Goal: Task Accomplishment & Management: Manage account settings

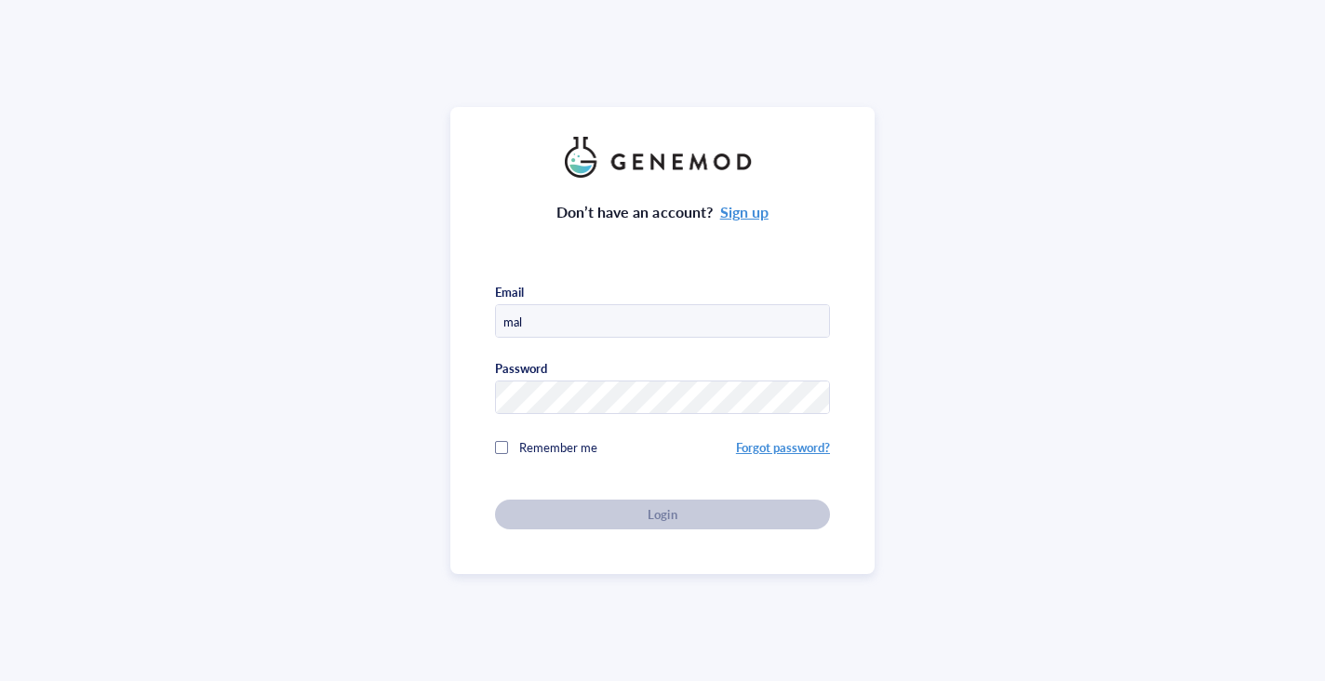
type input "[EMAIL_ADDRESS][DOMAIN_NAME]"
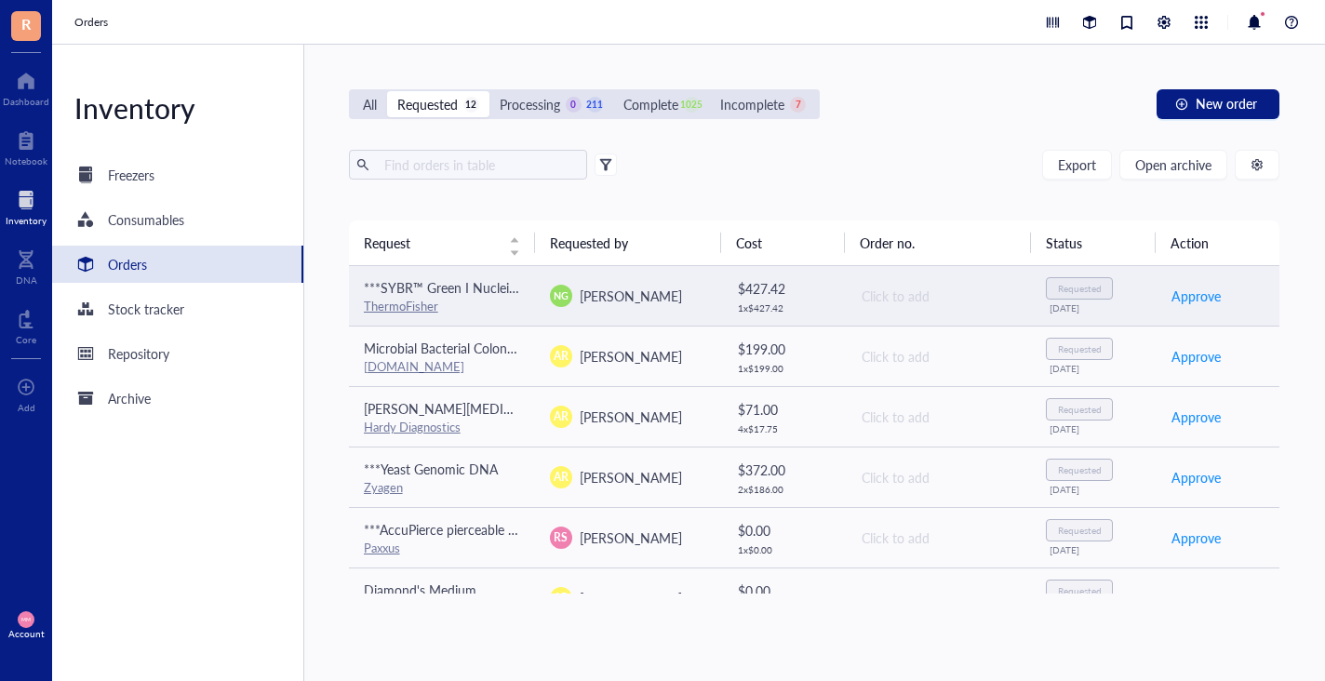
click at [613, 292] on span "[PERSON_NAME]" at bounding box center [631, 296] width 102 height 19
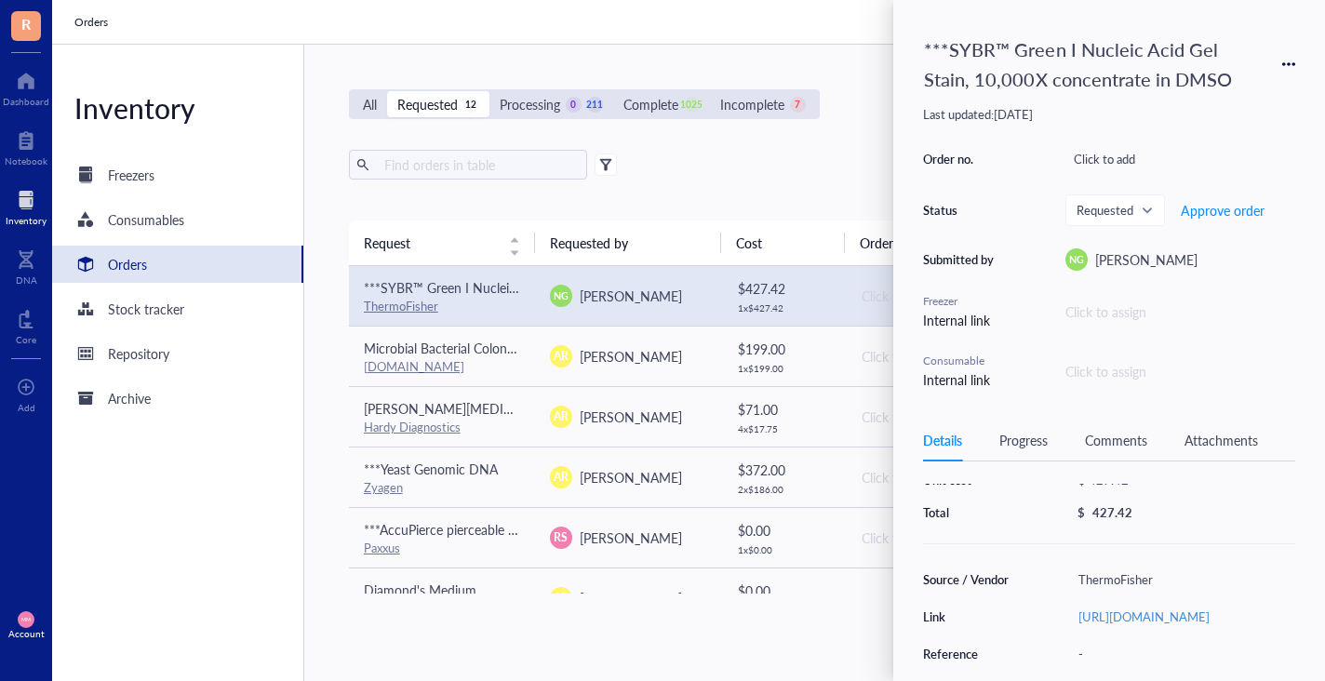
scroll to position [99, 0]
click at [1135, 611] on link "[URL][DOMAIN_NAME]" at bounding box center [1144, 613] width 131 height 18
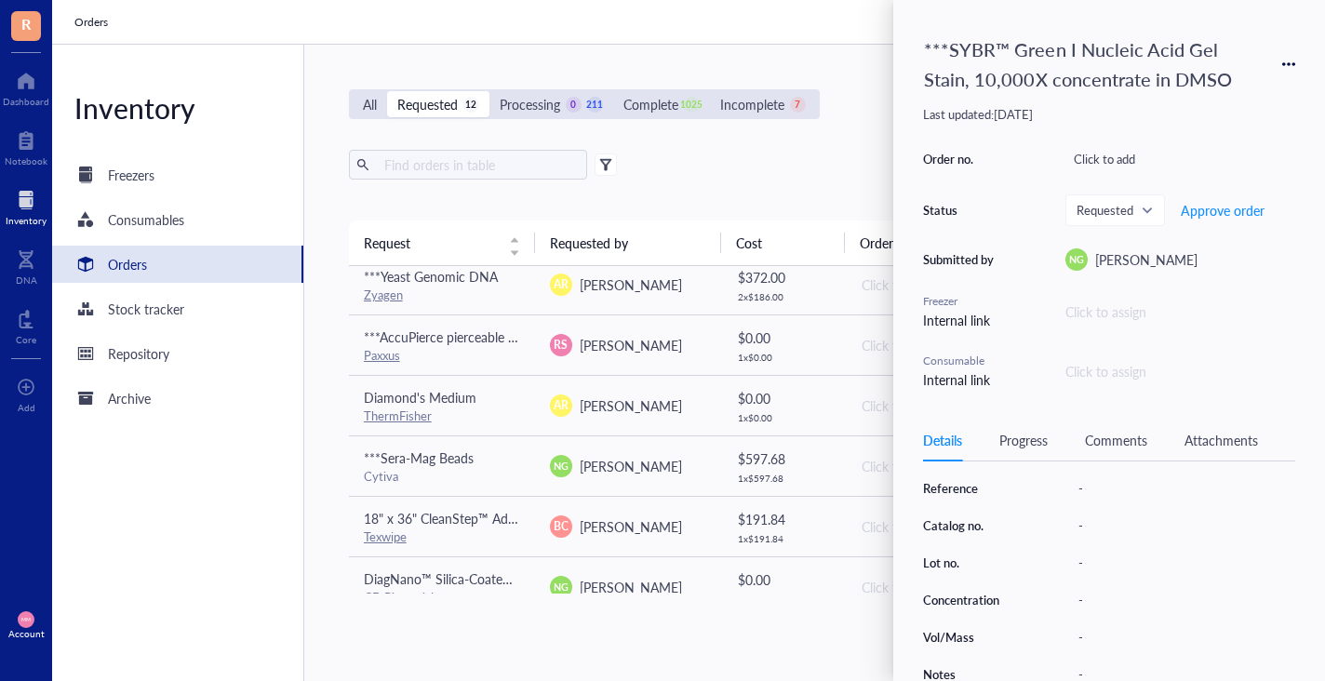
scroll to position [291, 0]
click at [1229, 204] on span "Approve order" at bounding box center [1223, 210] width 84 height 15
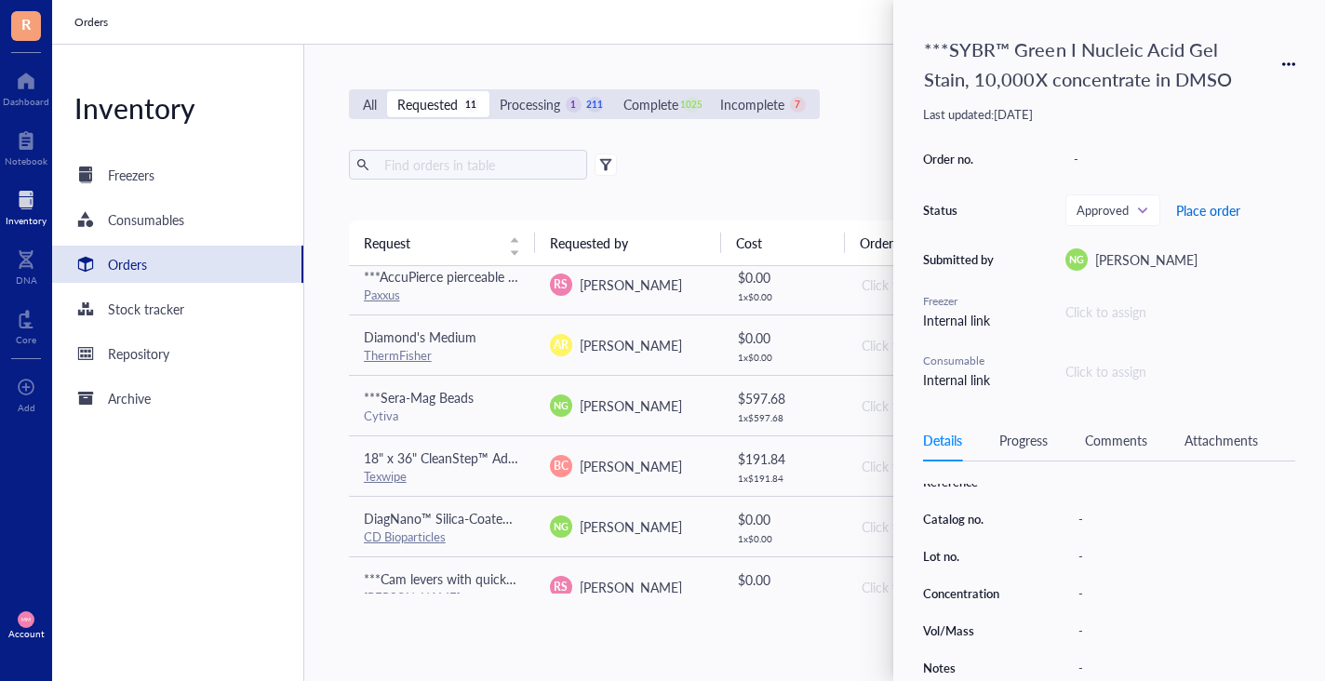
click at [1223, 212] on span "Place order" at bounding box center [1208, 210] width 64 height 15
